Goal: Information Seeking & Learning: Learn about a topic

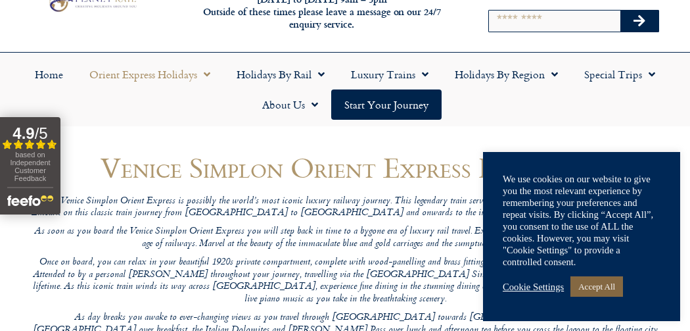
scroll to position [71, 0]
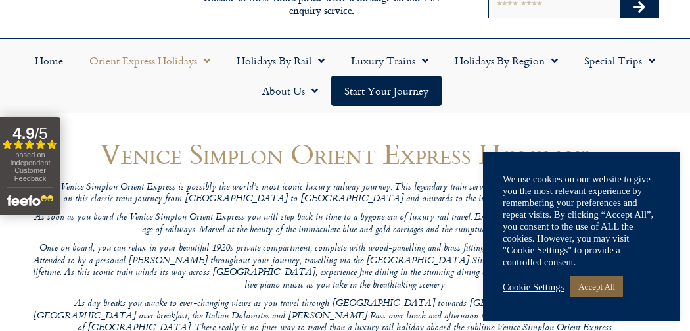
click at [605, 281] on link "Accept All" at bounding box center [596, 286] width 53 height 20
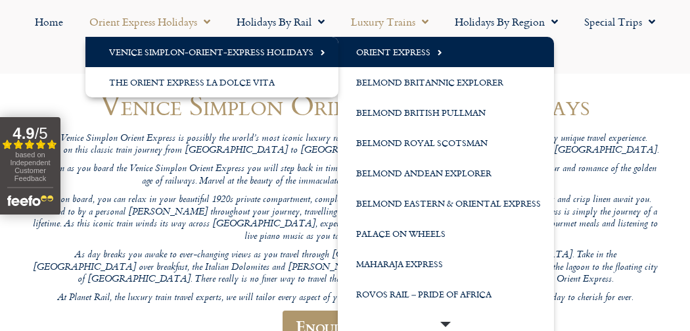
scroll to position [120, 0]
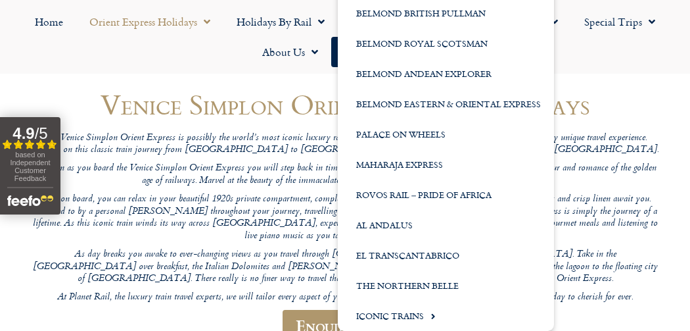
click at [208, 205] on p "Once on board, you can relax in your beautiful 1920s private compartment, compl…" at bounding box center [345, 217] width 631 height 49
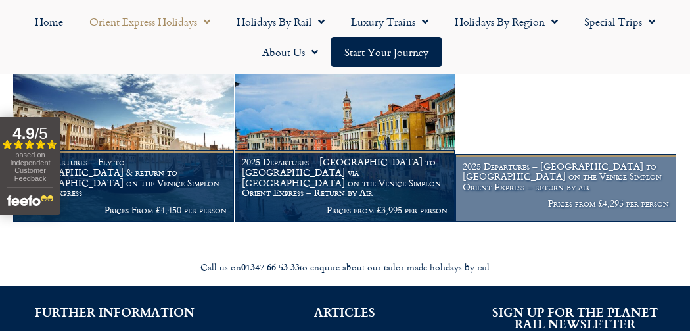
scroll to position [1473, 0]
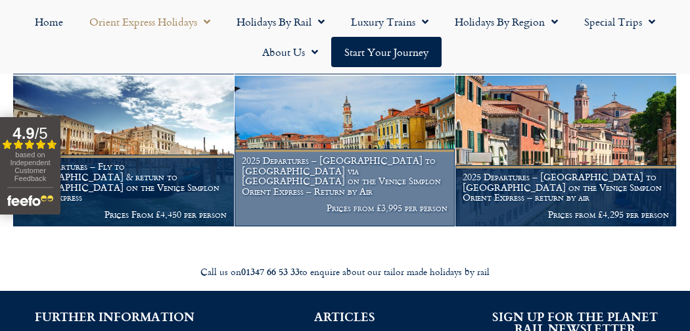
click at [383, 155] on h1 "2025 Departures – [GEOGRAPHIC_DATA] to [GEOGRAPHIC_DATA] via [GEOGRAPHIC_DATA] …" at bounding box center [345, 175] width 206 height 41
